Goal: Task Accomplishment & Management: Manage account settings

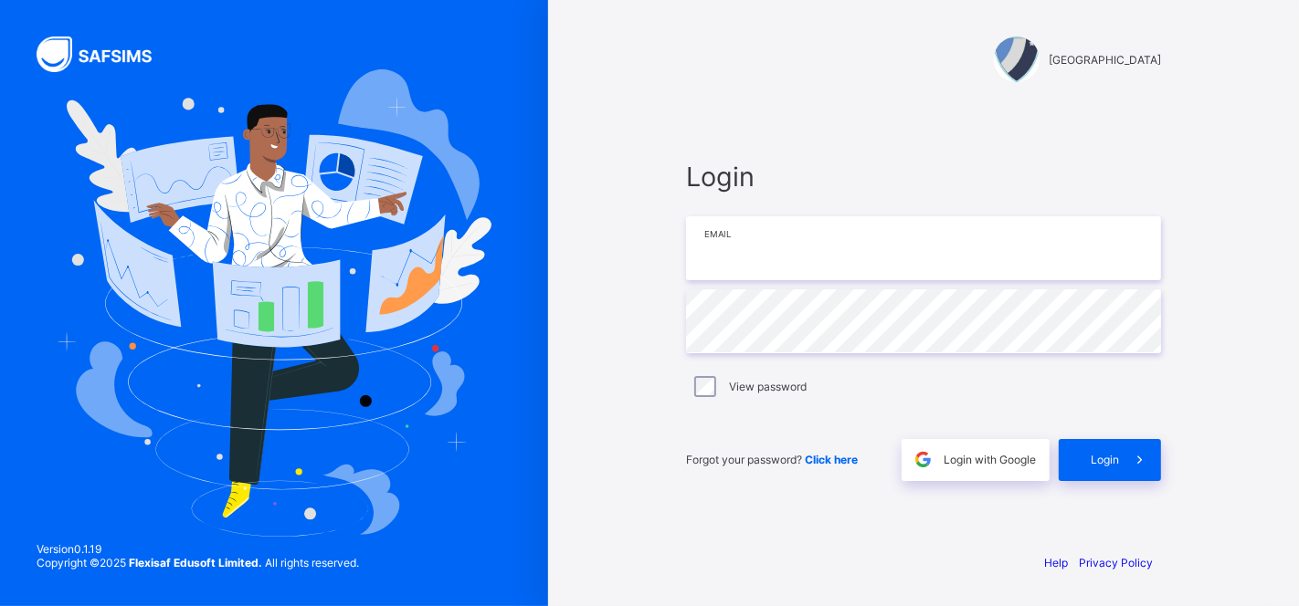
click at [871, 246] on input "email" at bounding box center [923, 248] width 475 height 64
type input "**********"
click at [1116, 472] on div "Login" at bounding box center [1109, 460] width 102 height 42
